Goal: Task Accomplishment & Management: Use online tool/utility

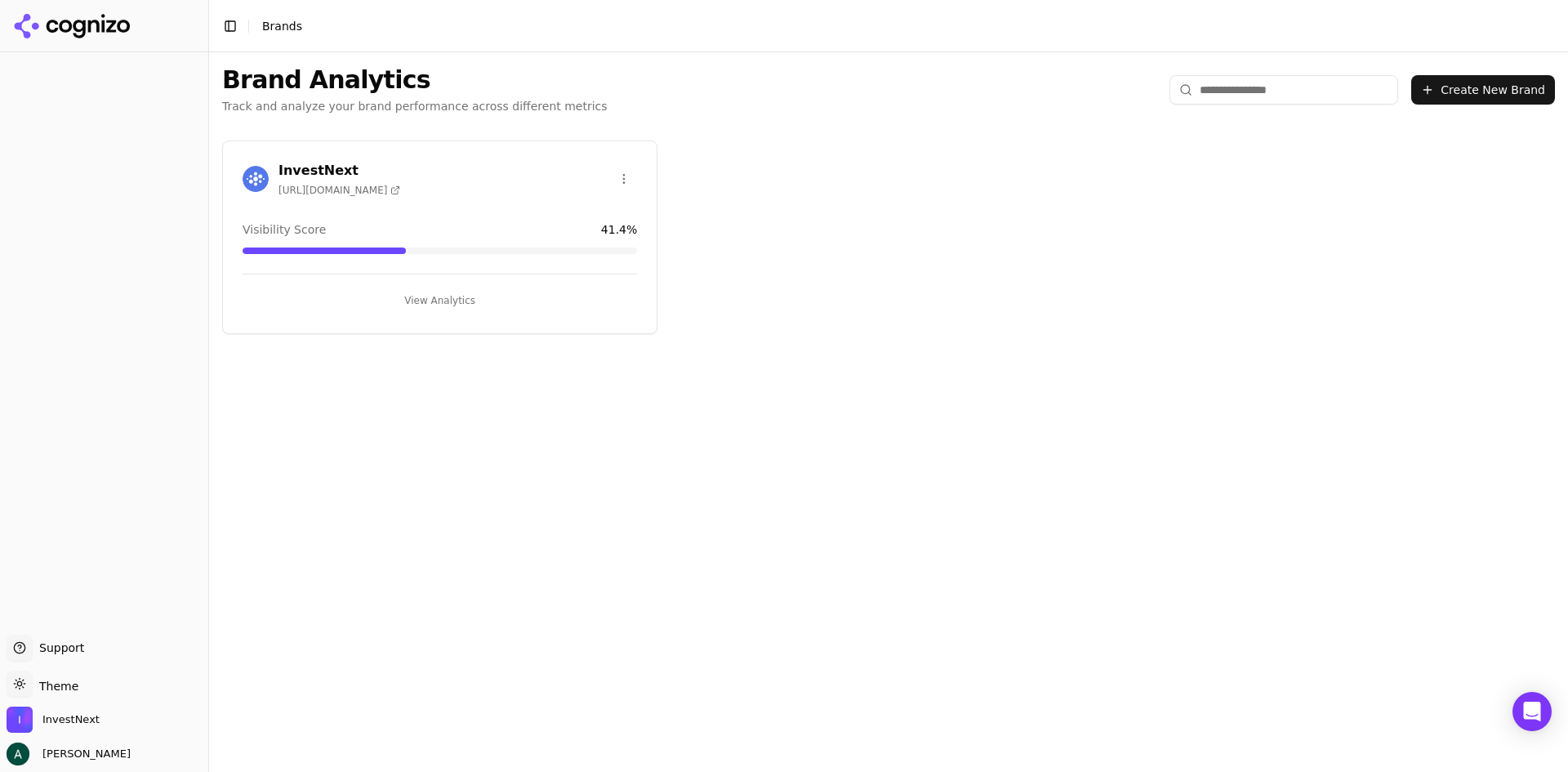
click at [435, 288] on button "View Analytics" at bounding box center [440, 300] width 394 height 26
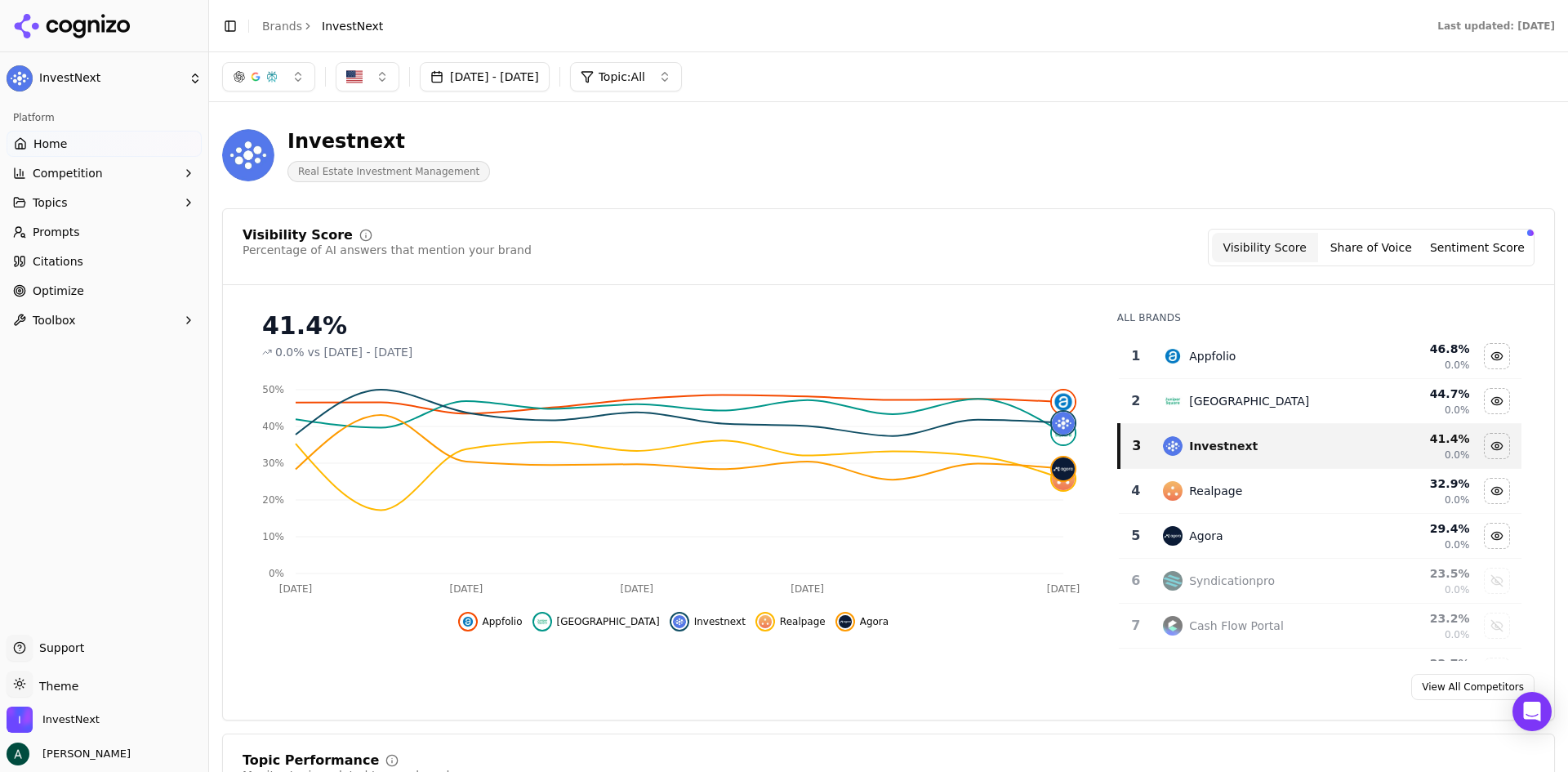
click at [275, 80] on div "button" at bounding box center [271, 77] width 13 height 13
click at [259, 186] on span "Google AI Overviews" at bounding box center [269, 176] width 103 height 33
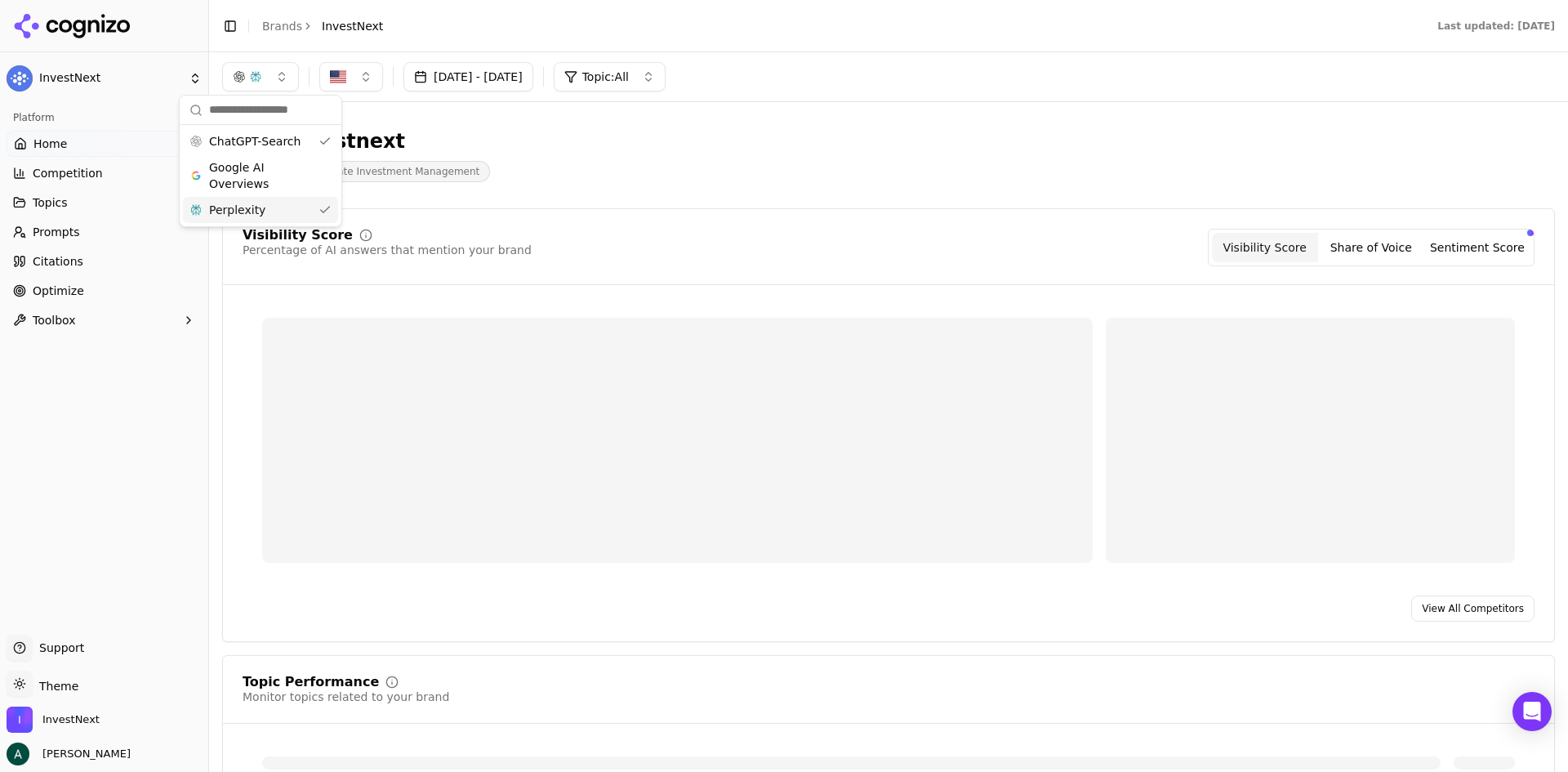
click at [255, 206] on span "Perplexity" at bounding box center [237, 209] width 56 height 16
click at [814, 164] on div "Investnext Real Estate Investment Management" at bounding box center [588, 155] width 732 height 54
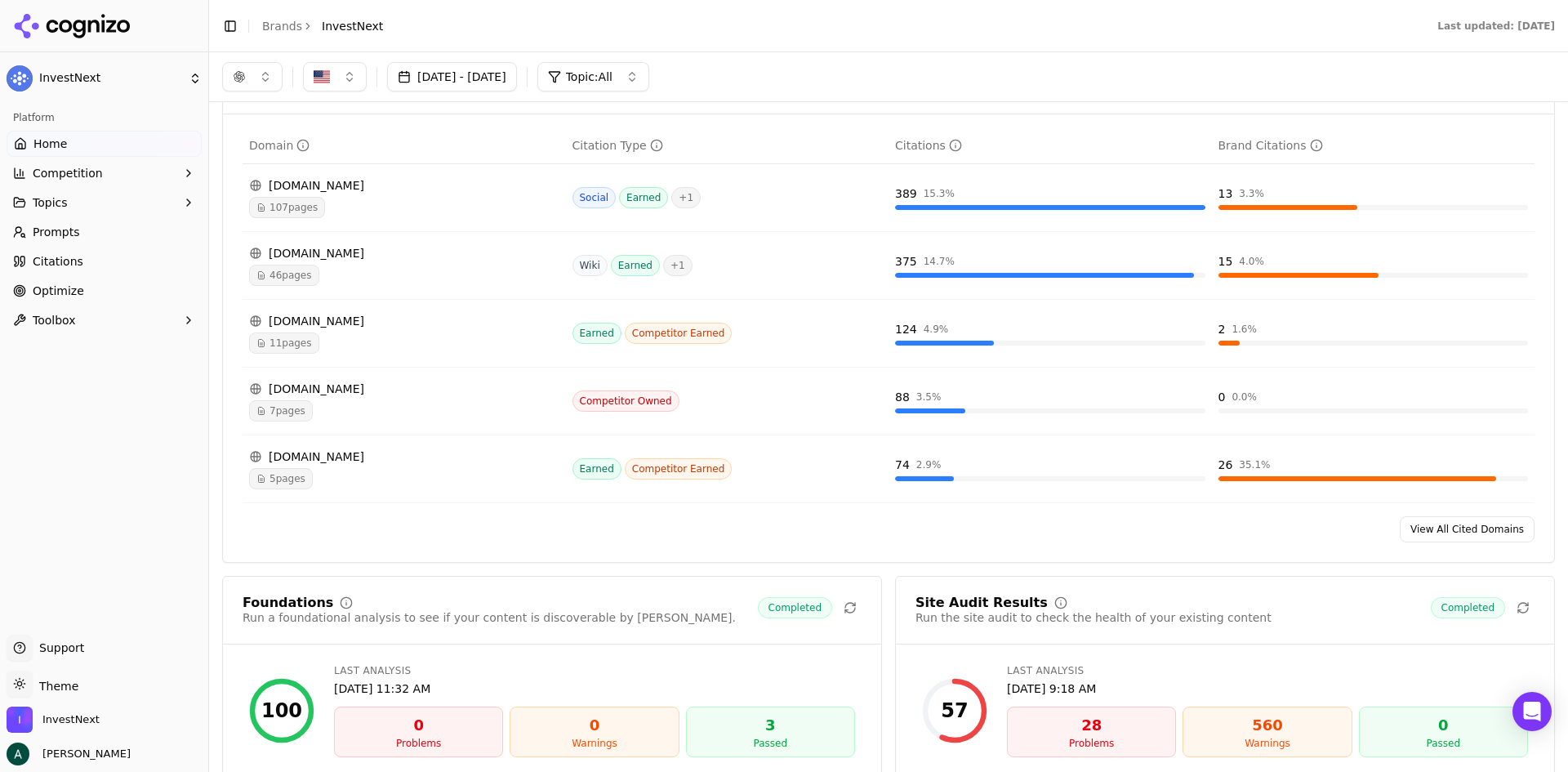
scroll to position [1634, 0]
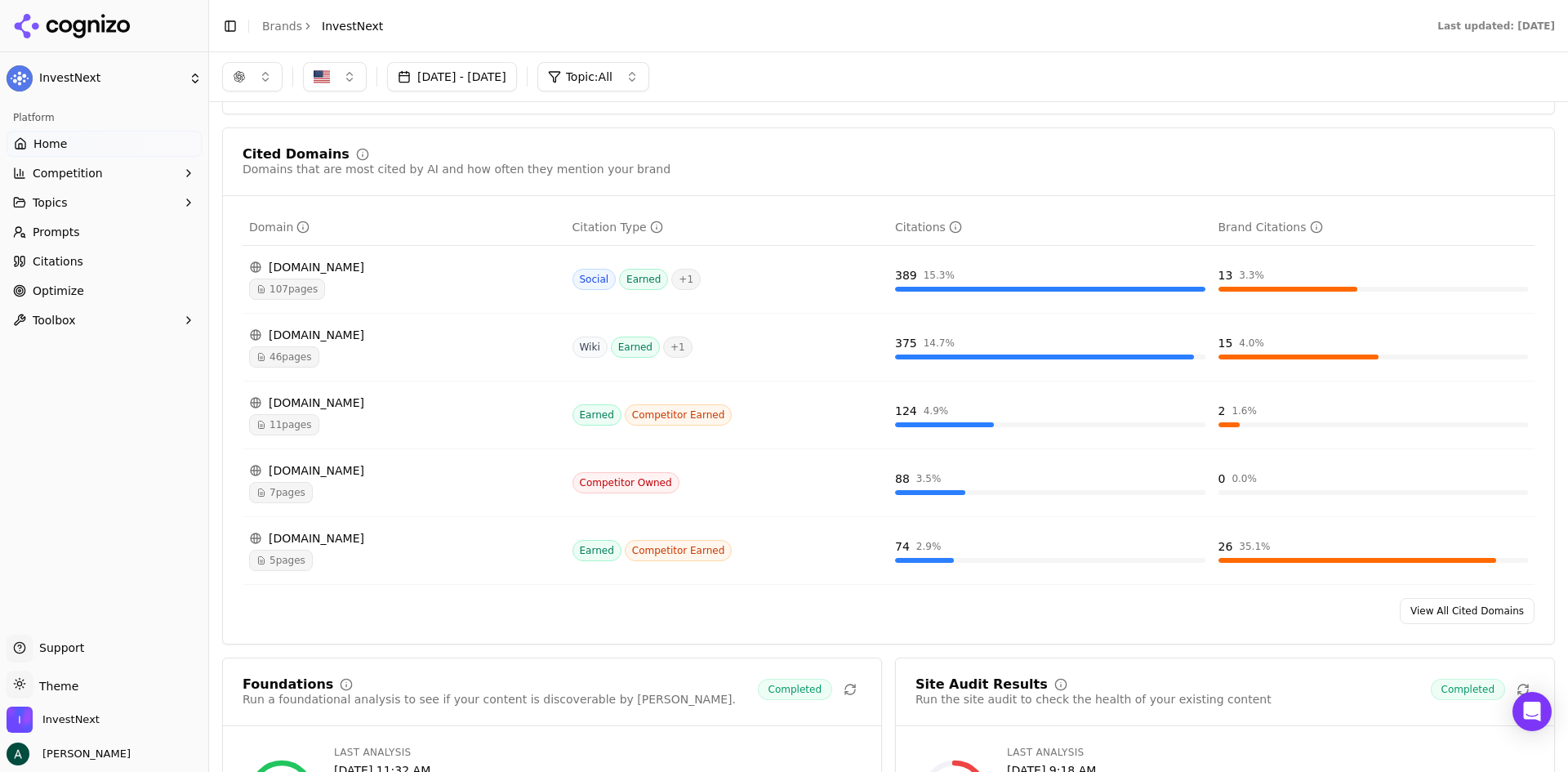
drag, startPoint x: 290, startPoint y: 289, endPoint x: 292, endPoint y: 269, distance: 20.1
click at [292, 269] on div "[DOMAIN_NAME]" at bounding box center [404, 267] width 311 height 16
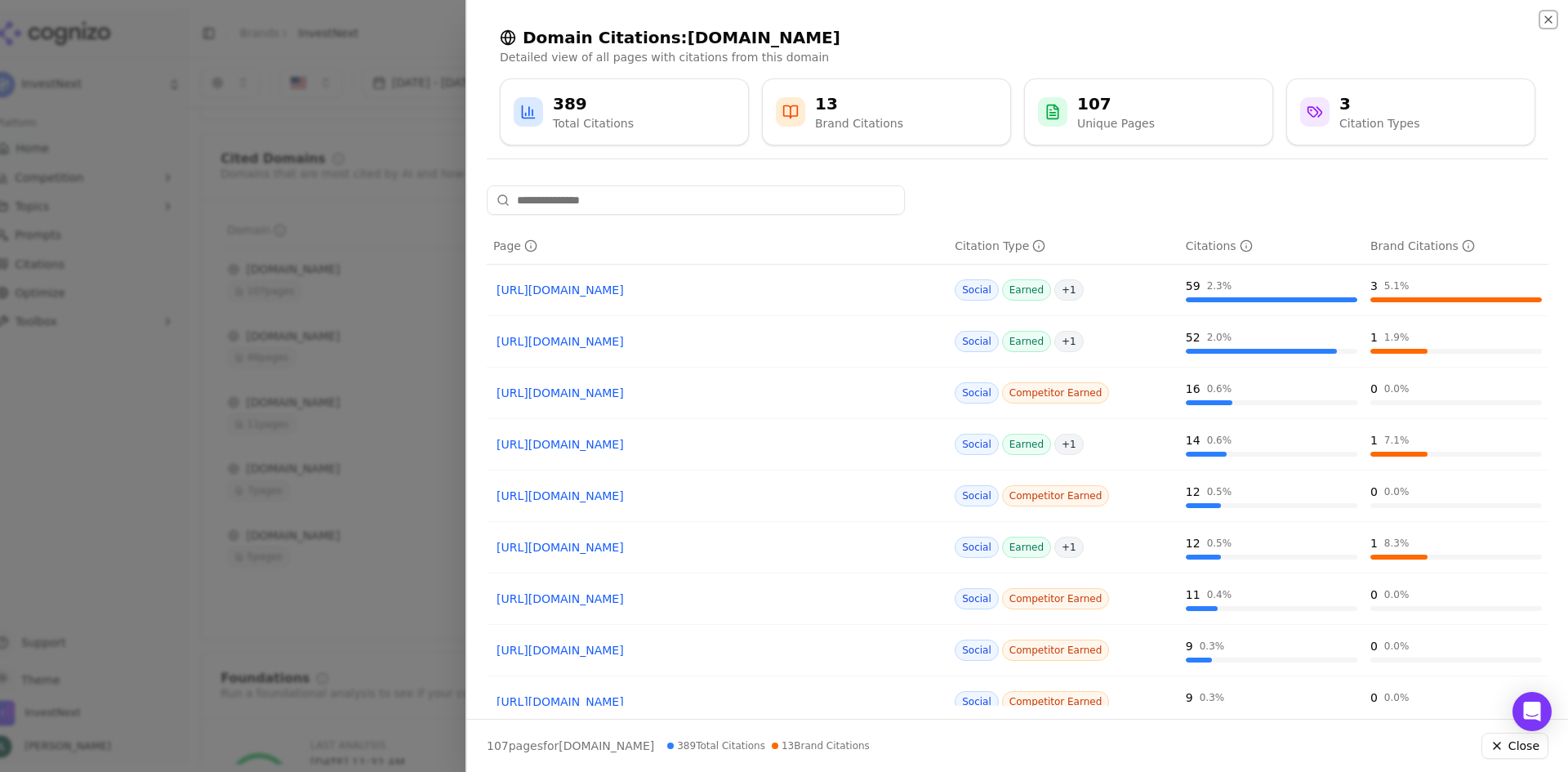
drag, startPoint x: 292, startPoint y: 269, endPoint x: 1551, endPoint y: 19, distance: 1283.6
click at [1551, 19] on icon "button" at bounding box center [1548, 19] width 13 height 13
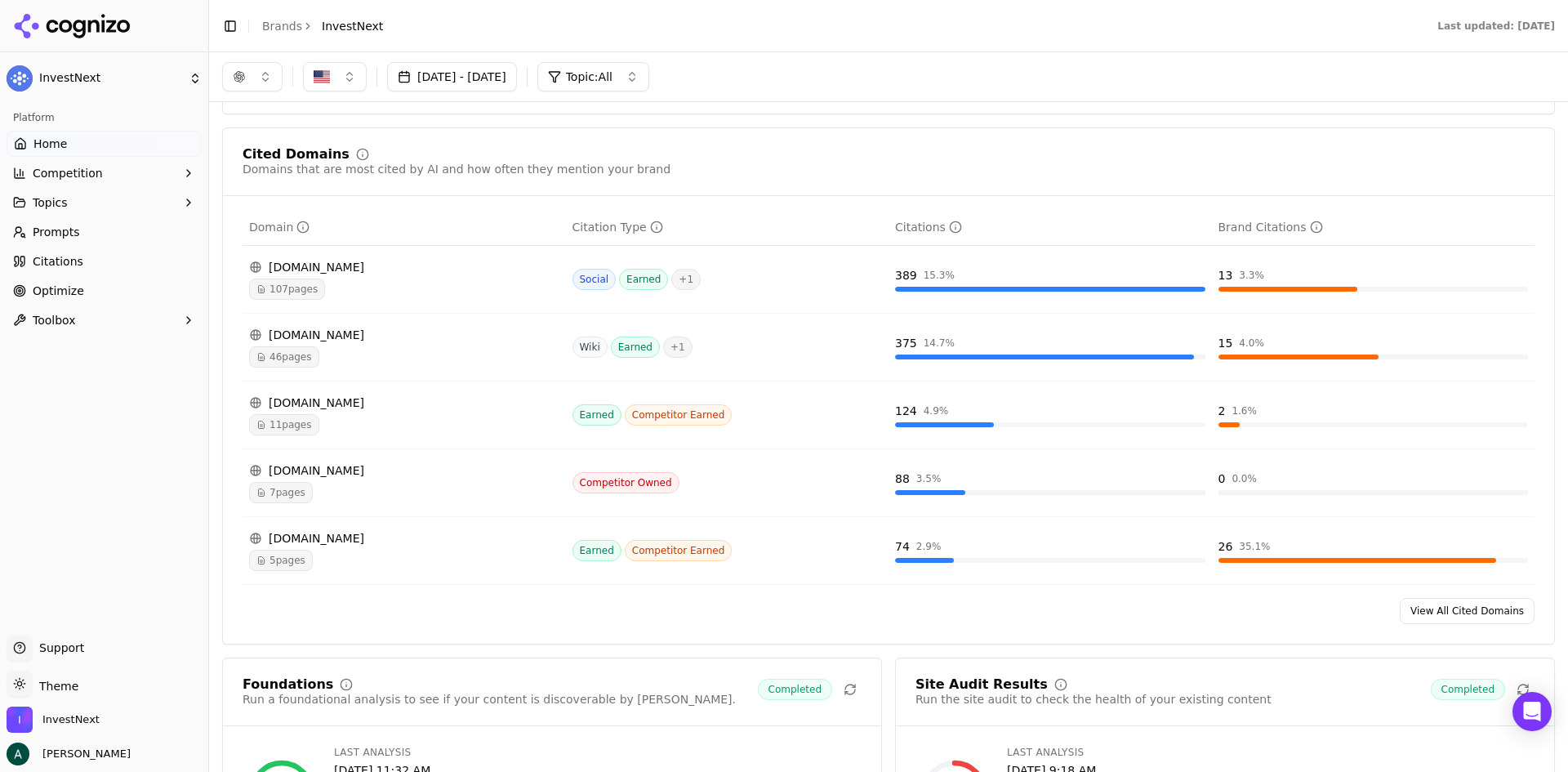
click at [312, 266] on div "[DOMAIN_NAME]" at bounding box center [404, 267] width 311 height 16
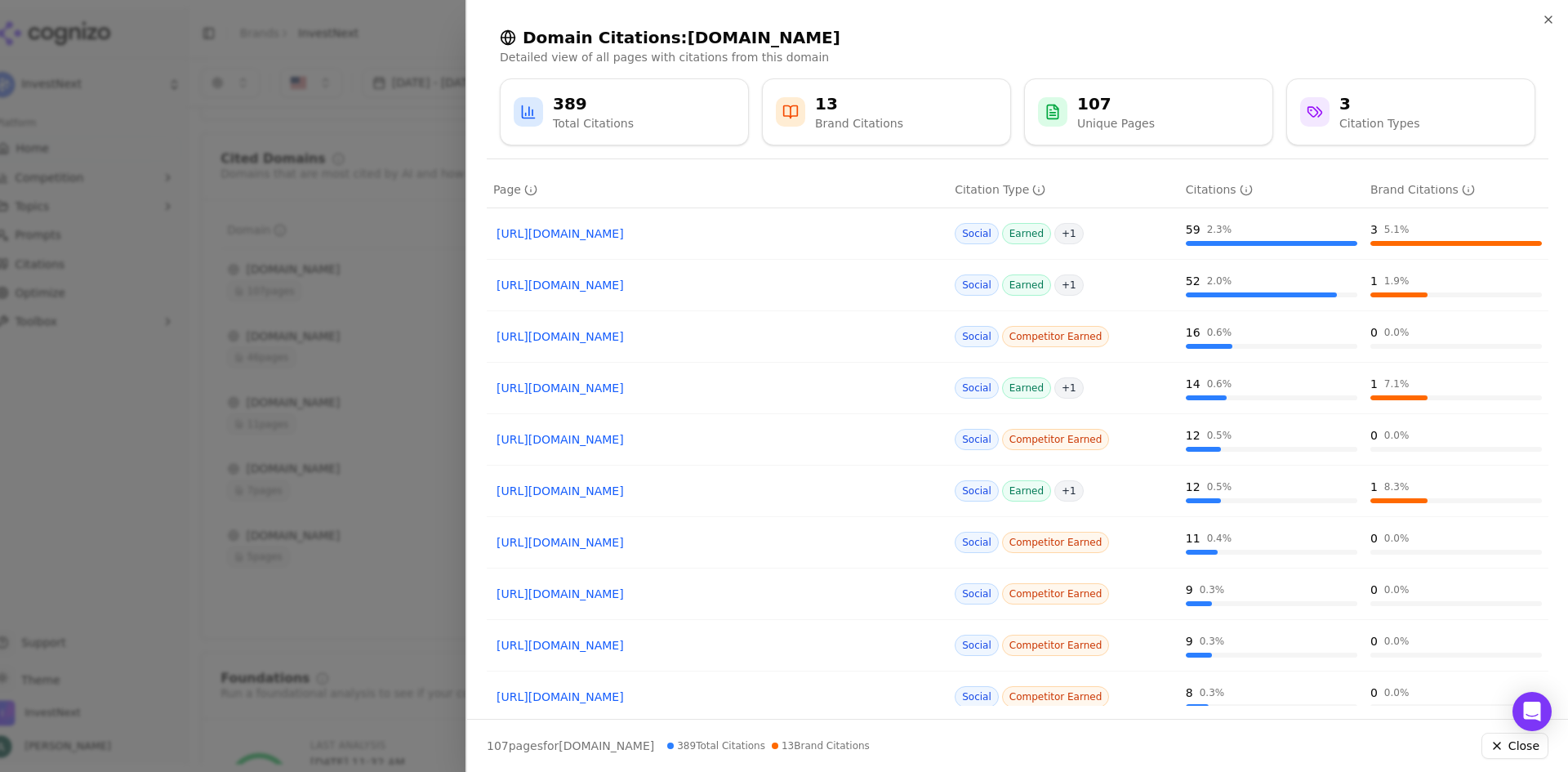
scroll to position [0, 0]
